Goal: Task Accomplishment & Management: Complete application form

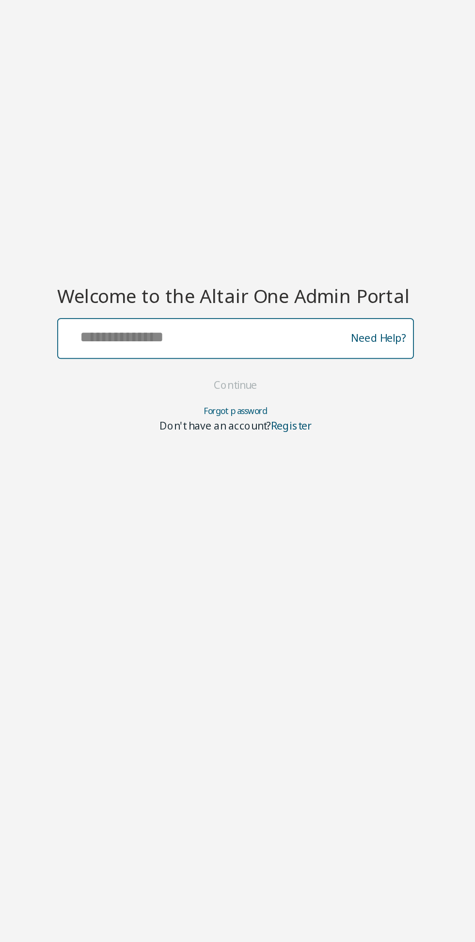
click at [249, 468] on input "text" at bounding box center [219, 463] width 158 height 14
type input "**********"
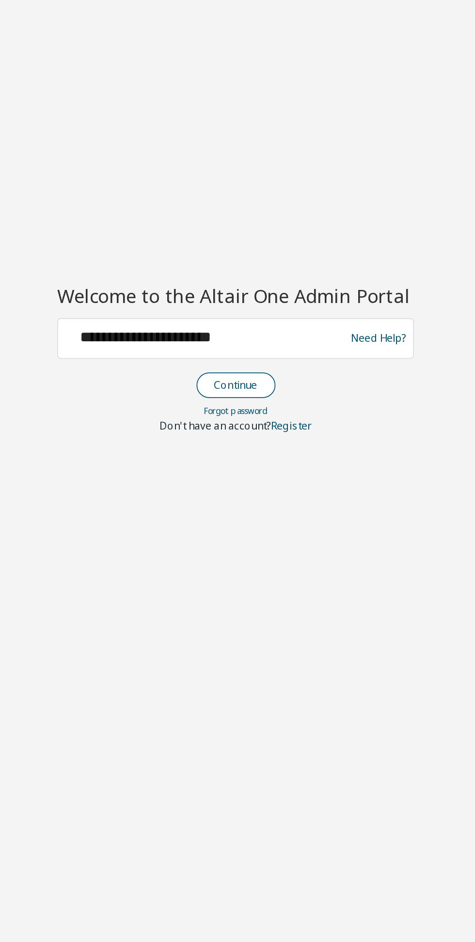
click at [245, 494] on button "Continue" at bounding box center [237, 492] width 45 height 15
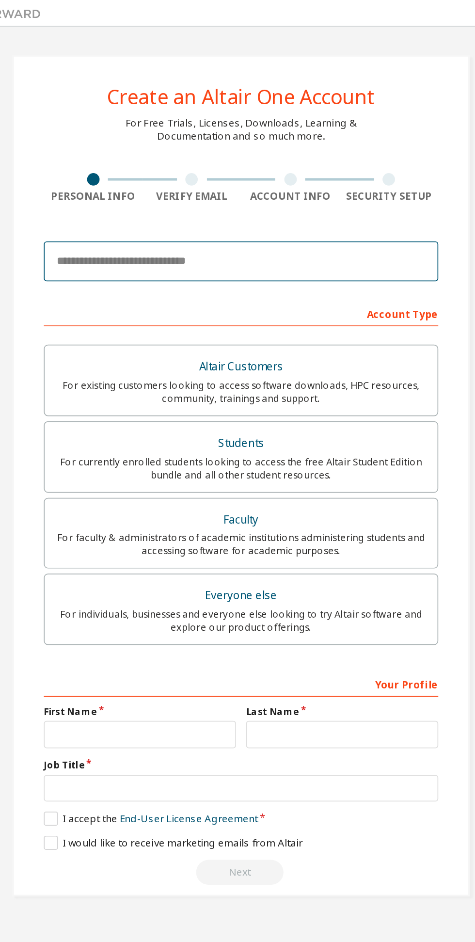
click at [283, 153] on input "email" at bounding box center [238, 152] width 230 height 23
type input "**********"
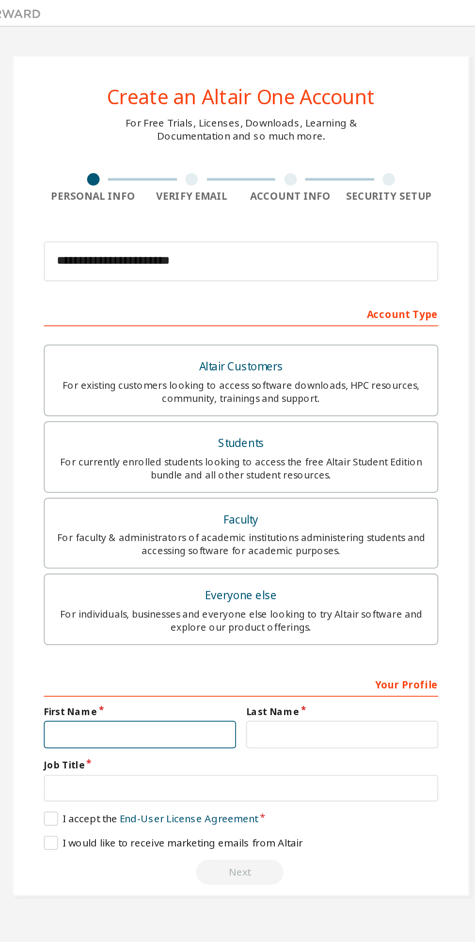
type input "*****"
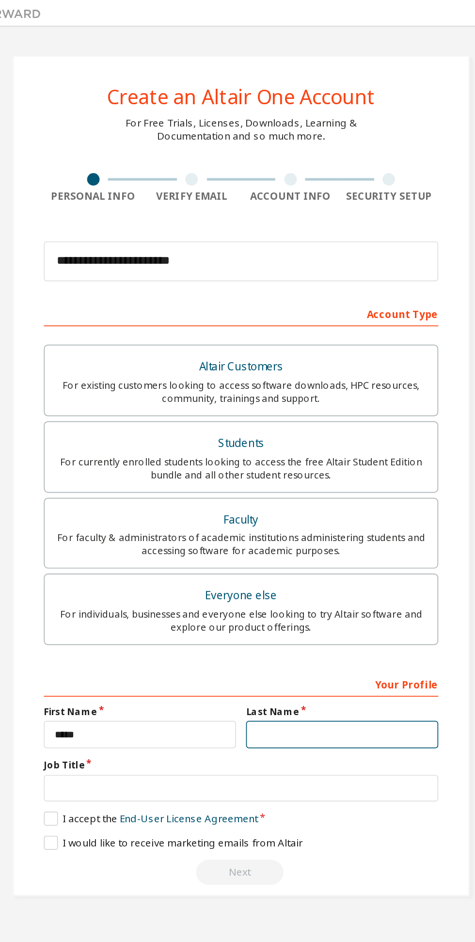
type input "*****"
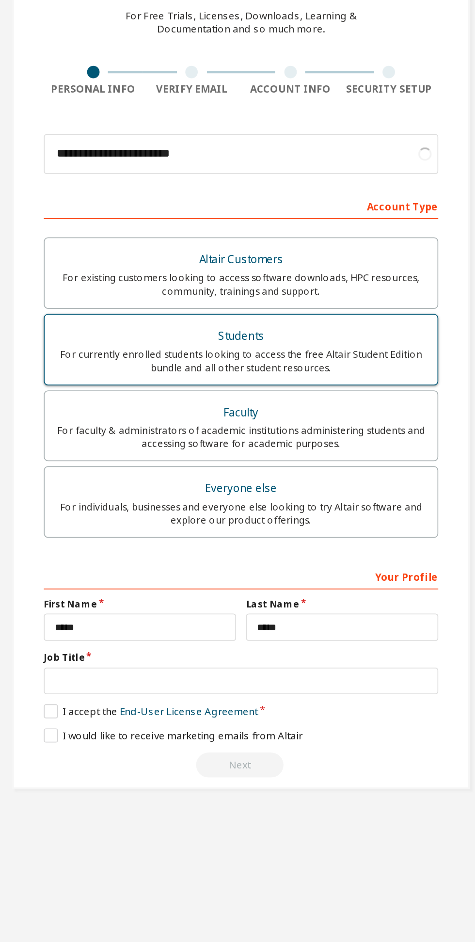
click at [273, 260] on div "Students" at bounding box center [237, 259] width 217 height 14
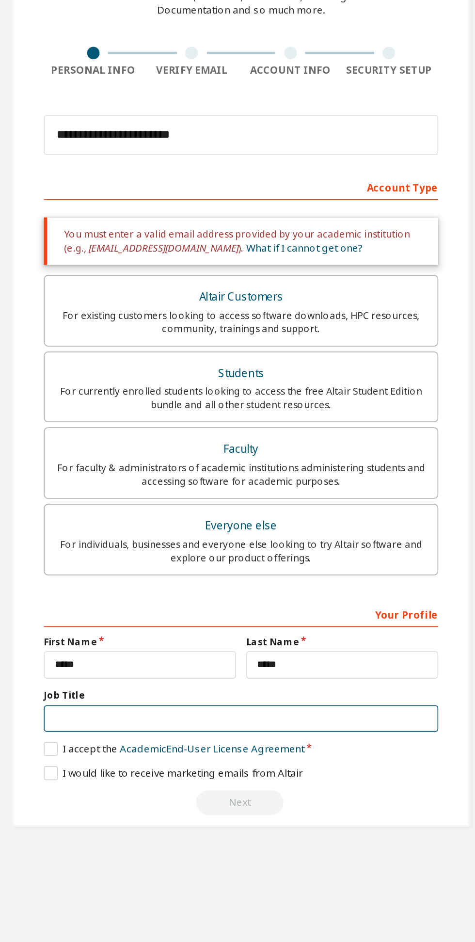
click at [183, 495] on input "text" at bounding box center [238, 492] width 230 height 16
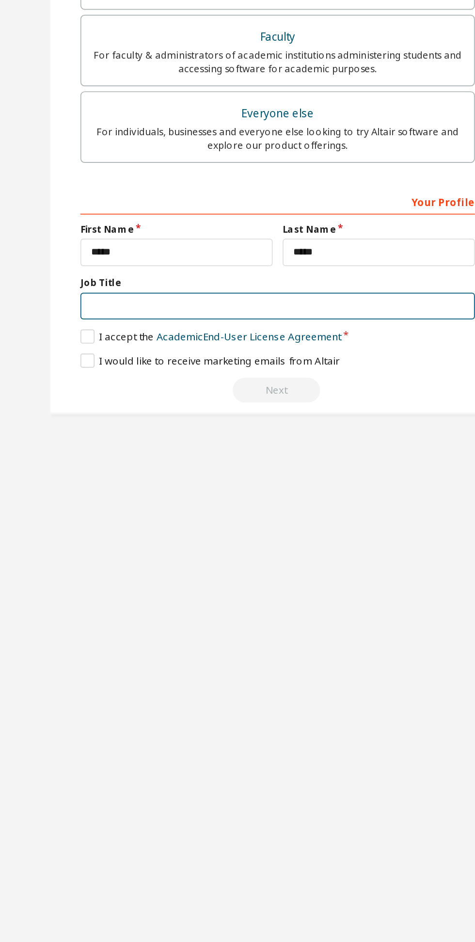
type input "*******"
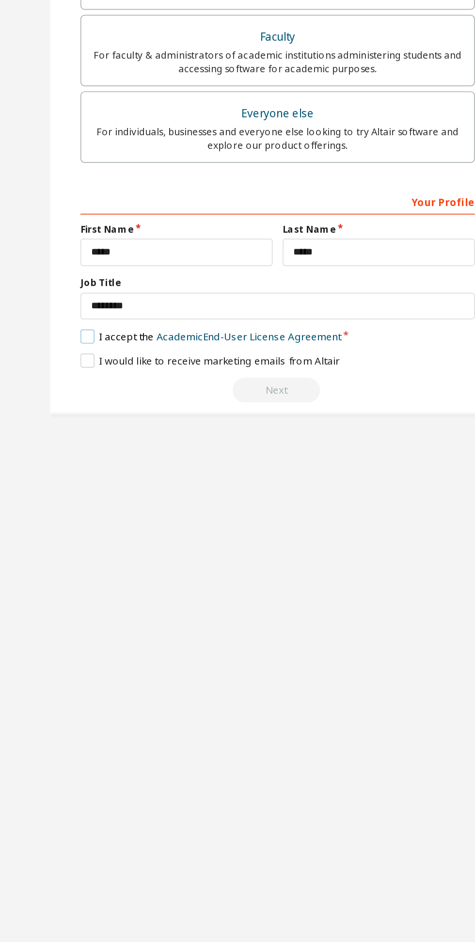
click at [127, 510] on label "I accept the Academic End-User License Agreement" at bounding box center [199, 509] width 152 height 8
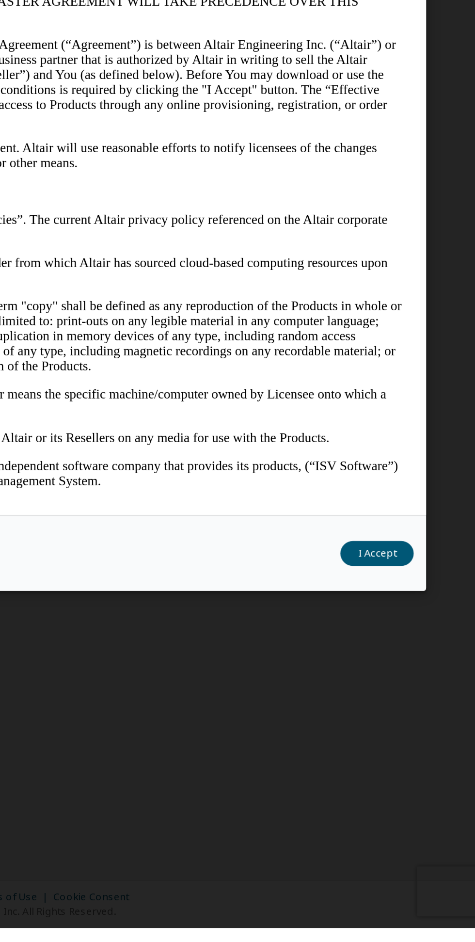
click at [413, 701] on div "End-User License Agreement English English" at bounding box center [238, 448] width 418 height 505
click at [420, 731] on button "I Accept" at bounding box center [417, 723] width 43 height 15
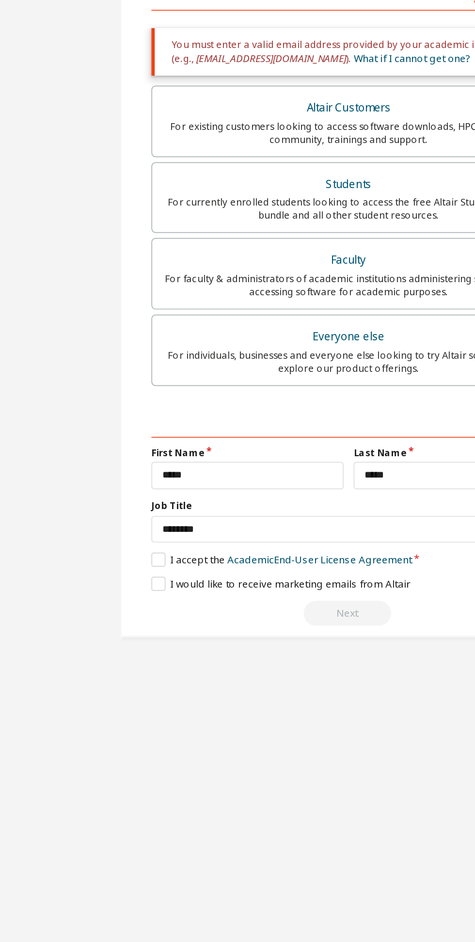
scroll to position [8, 0]
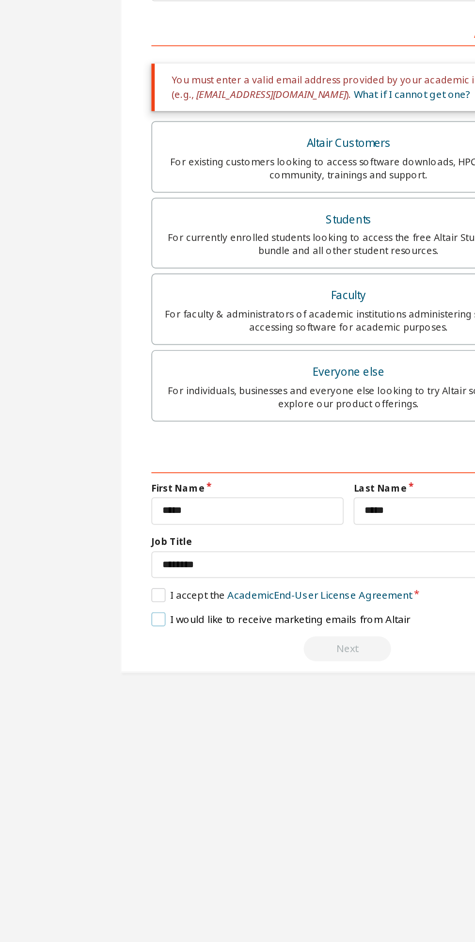
click at [129, 519] on label "I would like to receive marketing emails from Altair" at bounding box center [198, 523] width 151 height 8
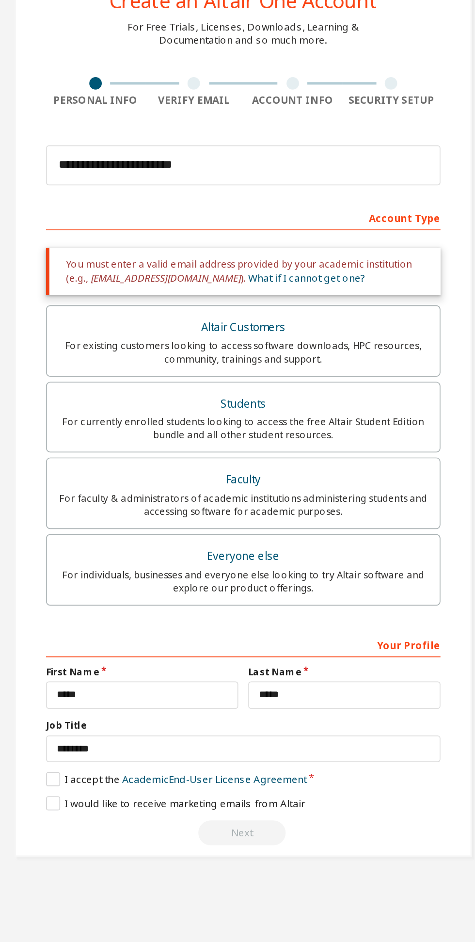
click at [236, 534] on div "Next" at bounding box center [238, 541] width 230 height 15
click at [333, 174] on div "Account Type" at bounding box center [238, 182] width 230 height 16
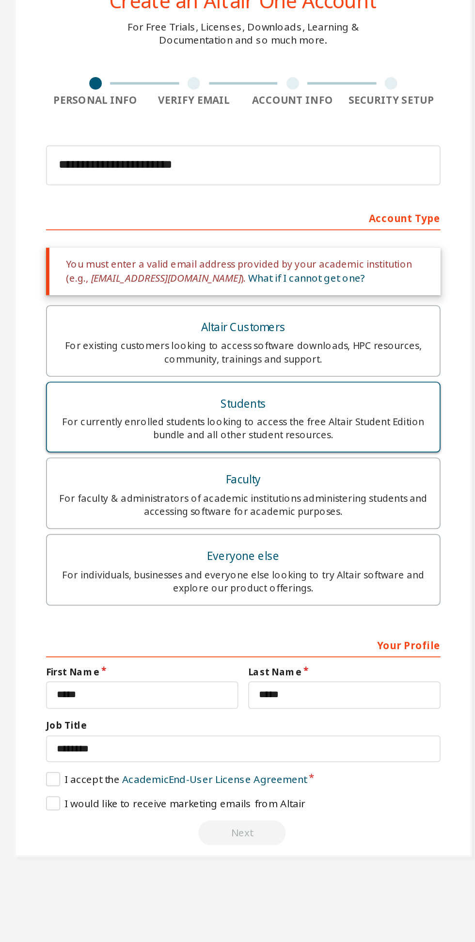
click at [280, 284] on div "Students" at bounding box center [237, 291] width 217 height 14
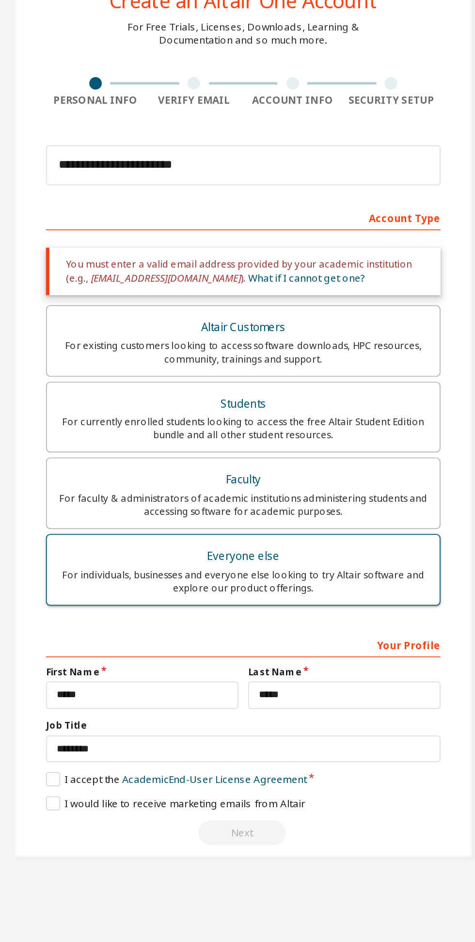
click at [280, 373] on div "Everyone else" at bounding box center [237, 380] width 217 height 14
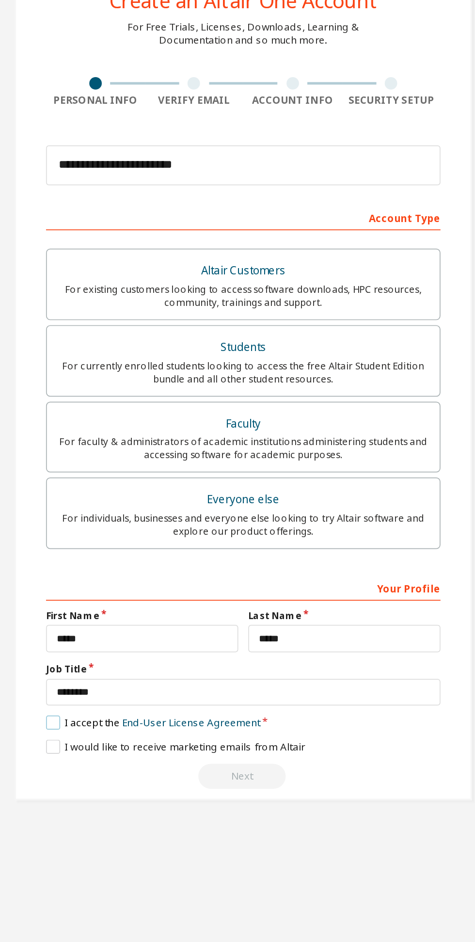
click at [126, 472] on label "I accept the End-User License Agreement" at bounding box center [185, 476] width 125 height 8
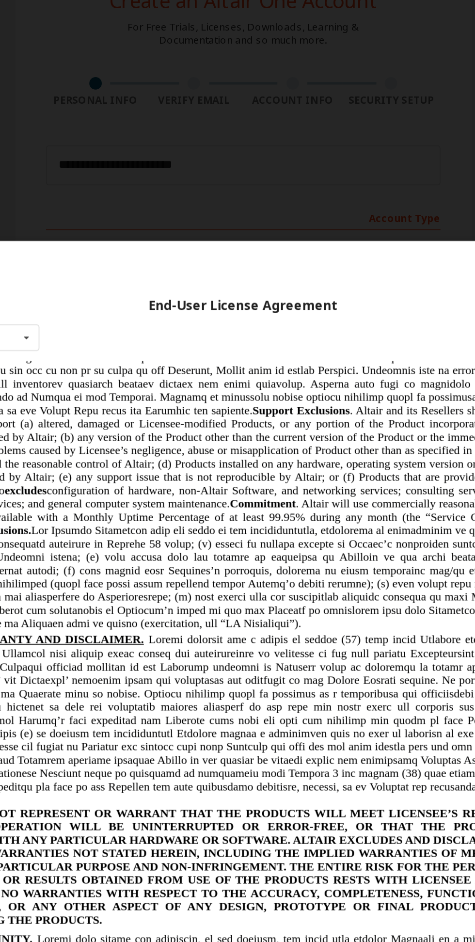
scroll to position [0, 0]
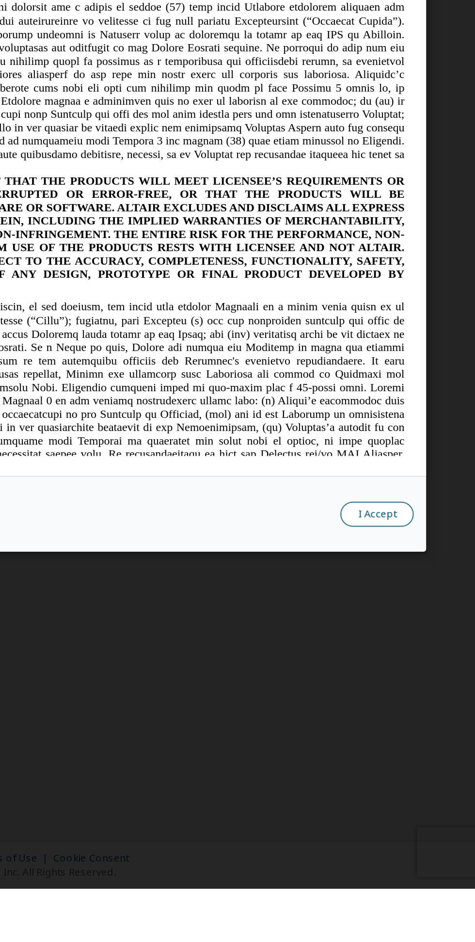
click at [416, 731] on button "I Accept" at bounding box center [417, 723] width 43 height 15
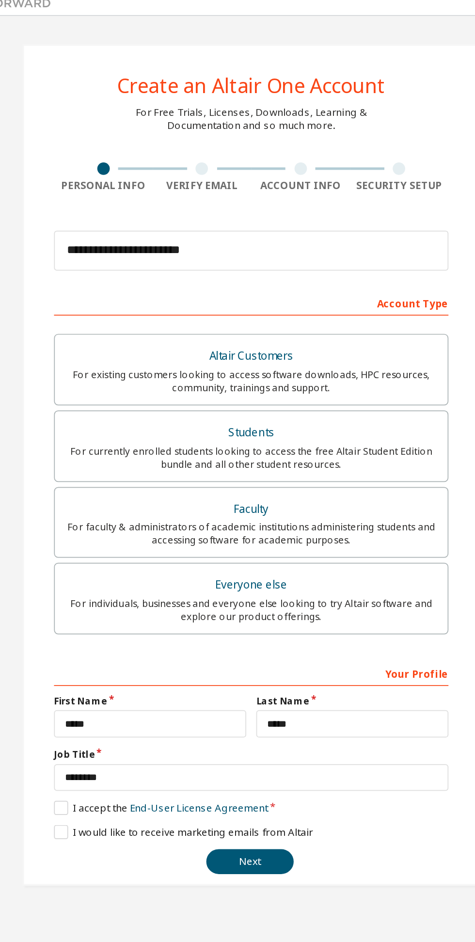
scroll to position [31, 0]
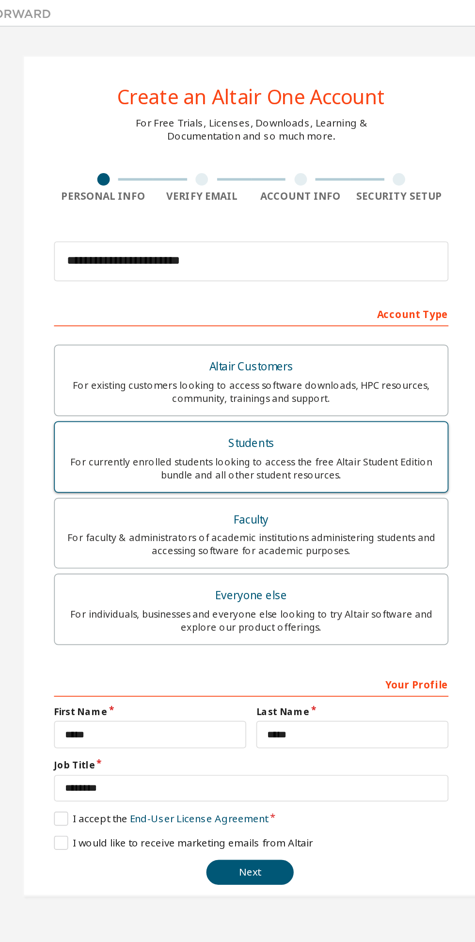
click at [296, 252] on div "Students" at bounding box center [237, 259] width 217 height 14
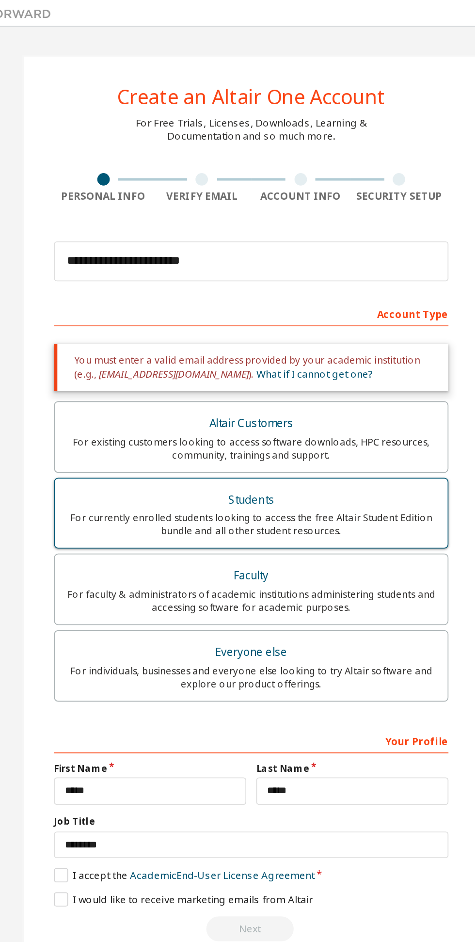
click at [284, 298] on div "For currently enrolled students looking to access the free Altair Student Editi…" at bounding box center [237, 306] width 217 height 16
click at [289, 284] on div "Students" at bounding box center [237, 291] width 217 height 14
